Goal: Task Accomplishment & Management: Manage account settings

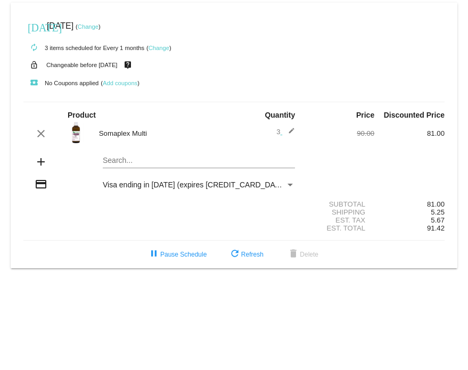
click at [99, 27] on link "Change" at bounding box center [88, 26] width 21 height 6
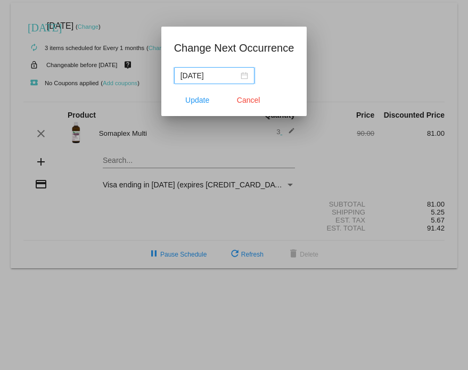
click at [211, 74] on input "[DATE]" at bounding box center [210, 76] width 58 height 12
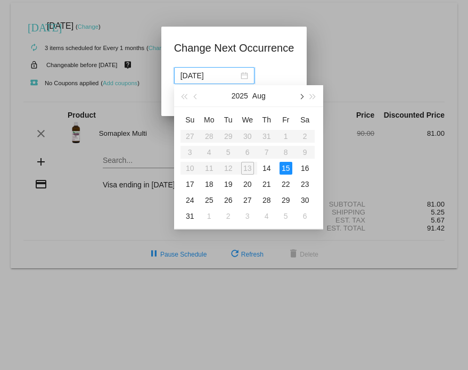
click at [301, 95] on span "button" at bounding box center [300, 96] width 5 height 5
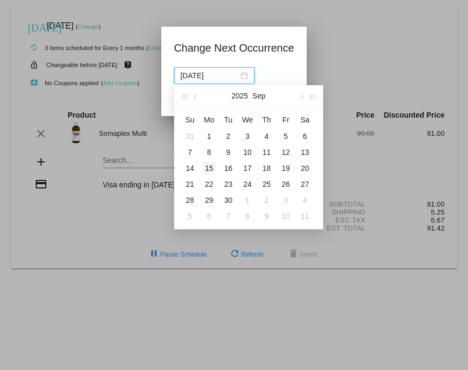
click at [211, 170] on div "15" at bounding box center [209, 168] width 13 height 13
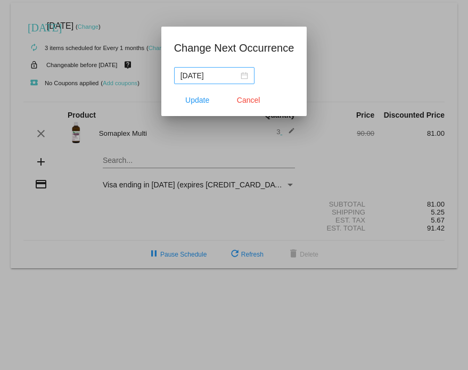
click at [252, 74] on nz-date-picker "[DATE]" at bounding box center [214, 75] width 80 height 17
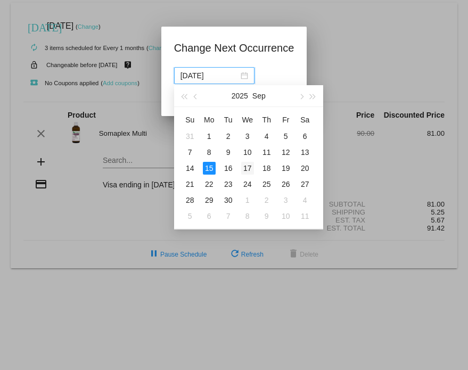
click at [248, 171] on div "17" at bounding box center [247, 168] width 13 height 13
type input "[DATE]"
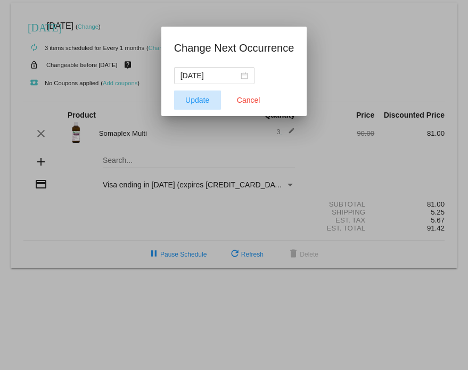
click at [196, 97] on span "Update" at bounding box center [197, 100] width 24 height 9
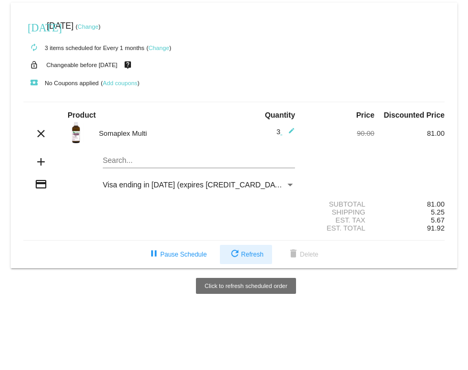
click at [245, 261] on button "refresh Refresh" at bounding box center [246, 254] width 52 height 19
